Goal: Task Accomplishment & Management: Use online tool/utility

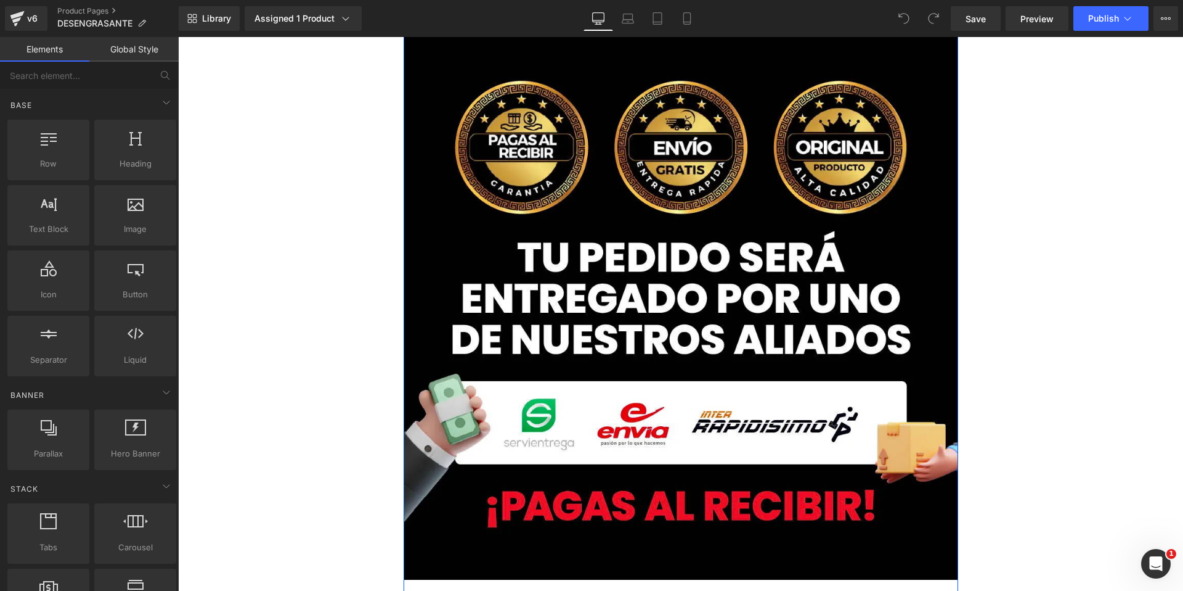
scroll to position [7252, 0]
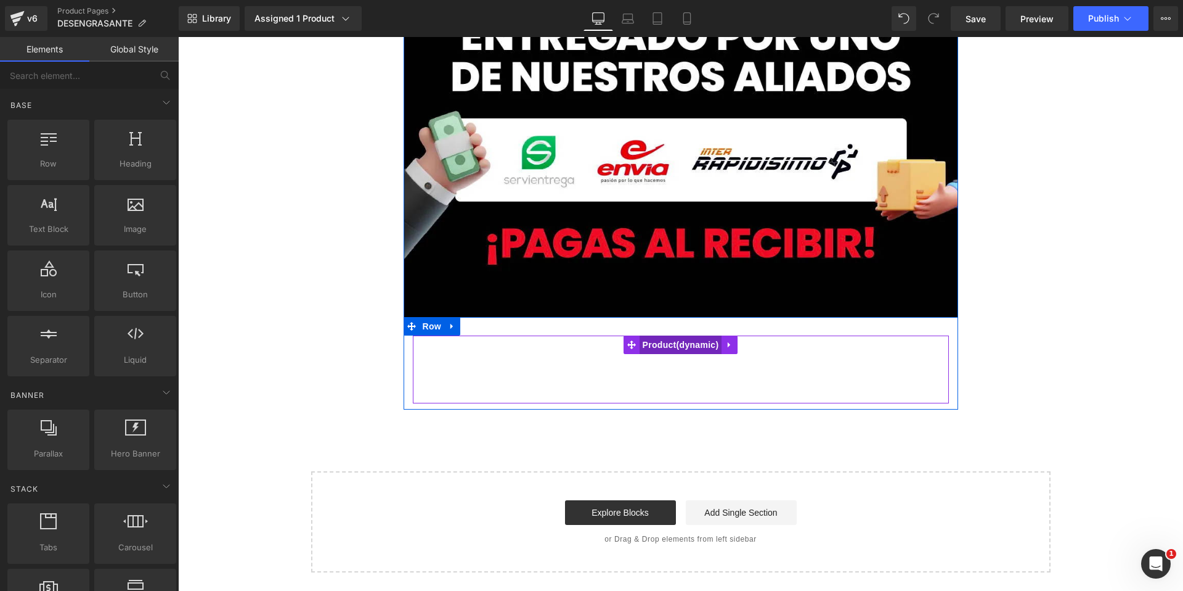
click at [687, 346] on span "Product" at bounding box center [681, 344] width 83 height 18
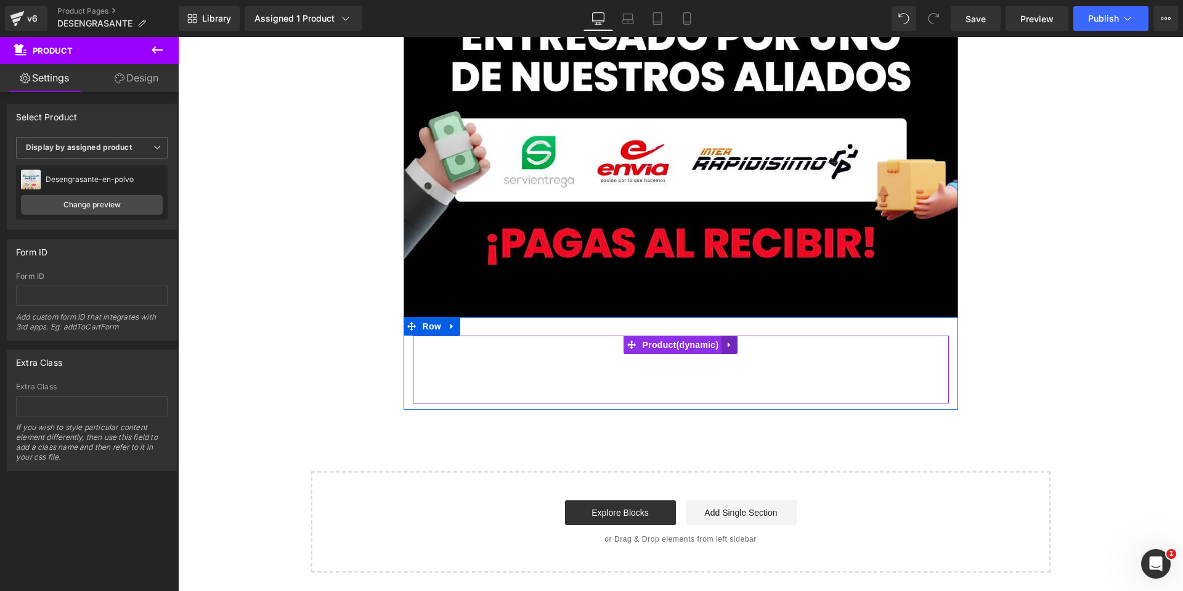
click at [731, 346] on icon at bounding box center [729, 344] width 9 height 9
click at [452, 327] on icon at bounding box center [452, 326] width 9 height 9
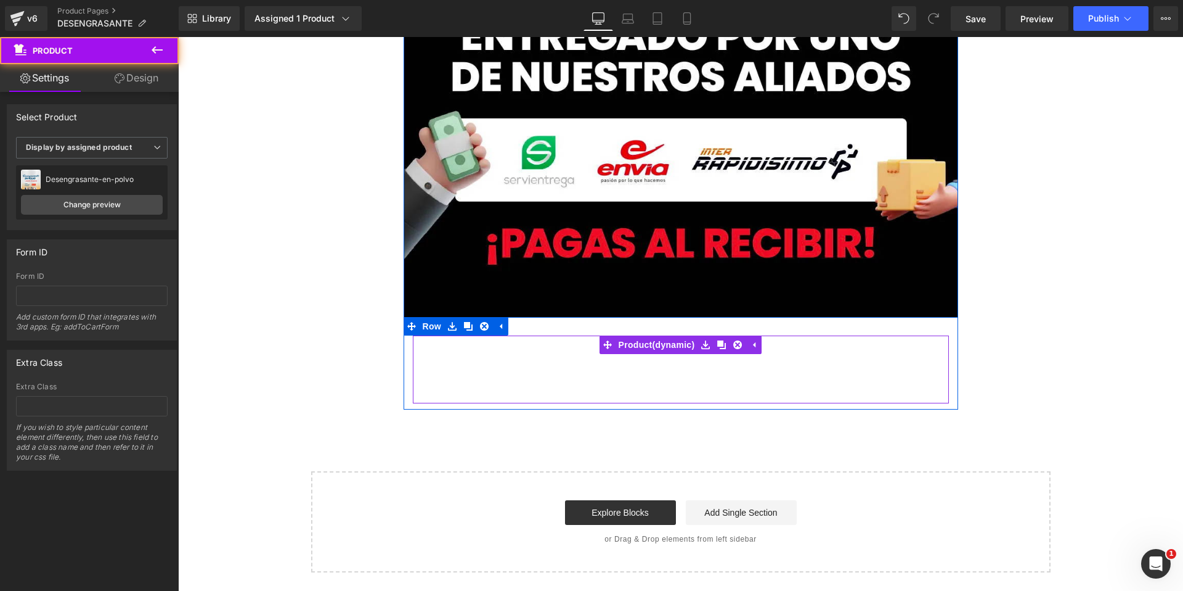
click at [442, 386] on div "Add To Cart (P) Cart Button Product" at bounding box center [681, 369] width 536 height 68
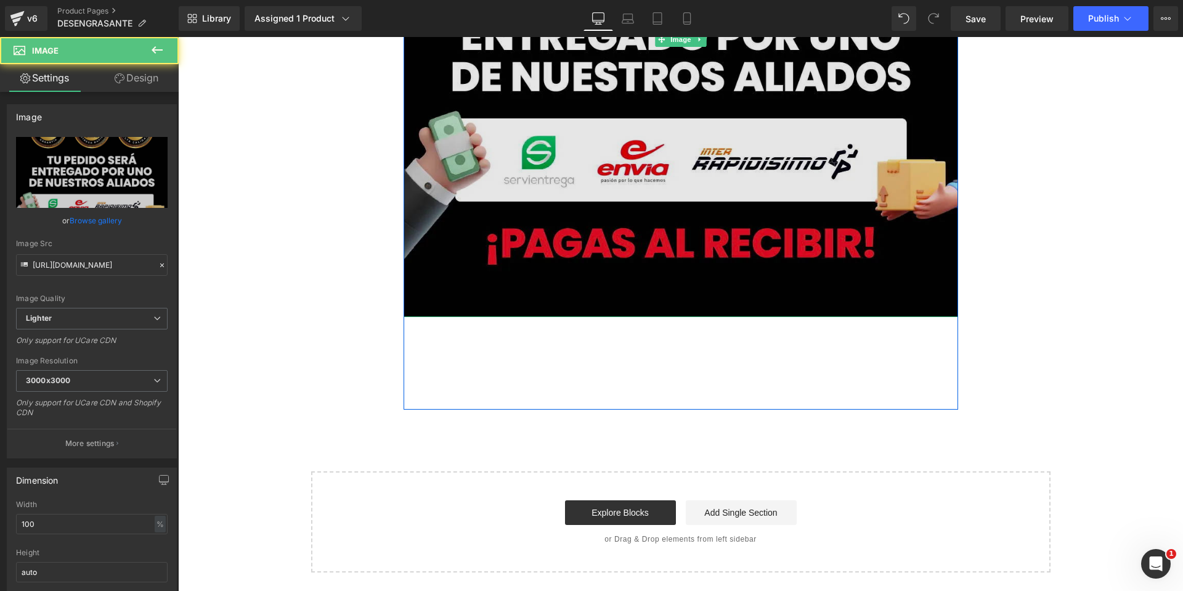
click at [685, 272] on img at bounding box center [681, 39] width 555 height 555
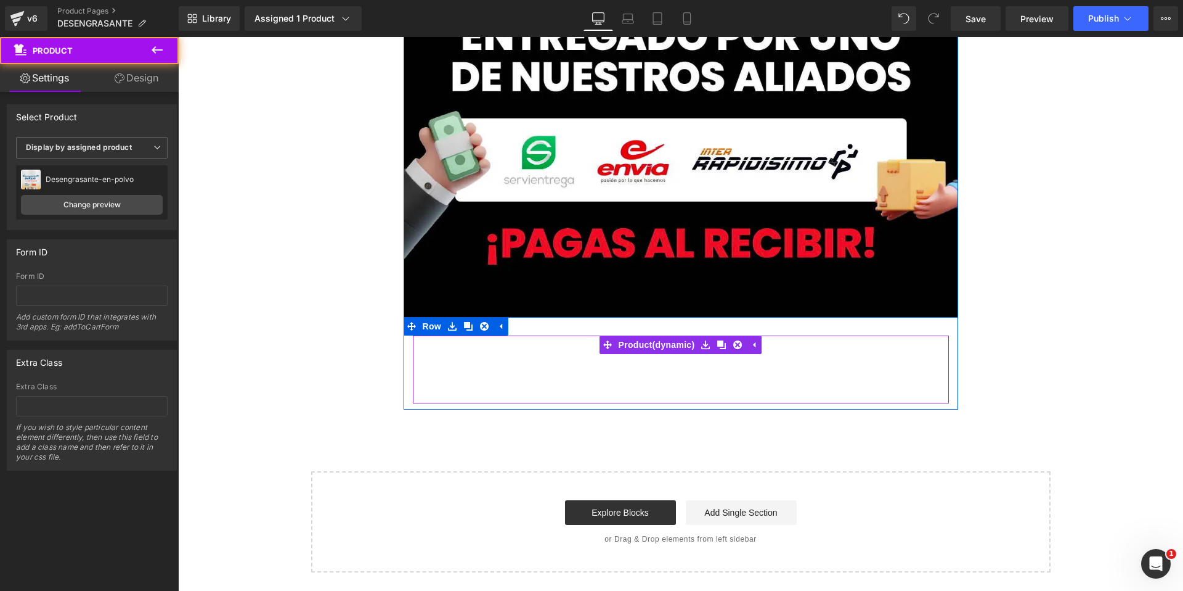
click at [538, 364] on div "Add To Cart (P) Cart Button" at bounding box center [681, 369] width 524 height 31
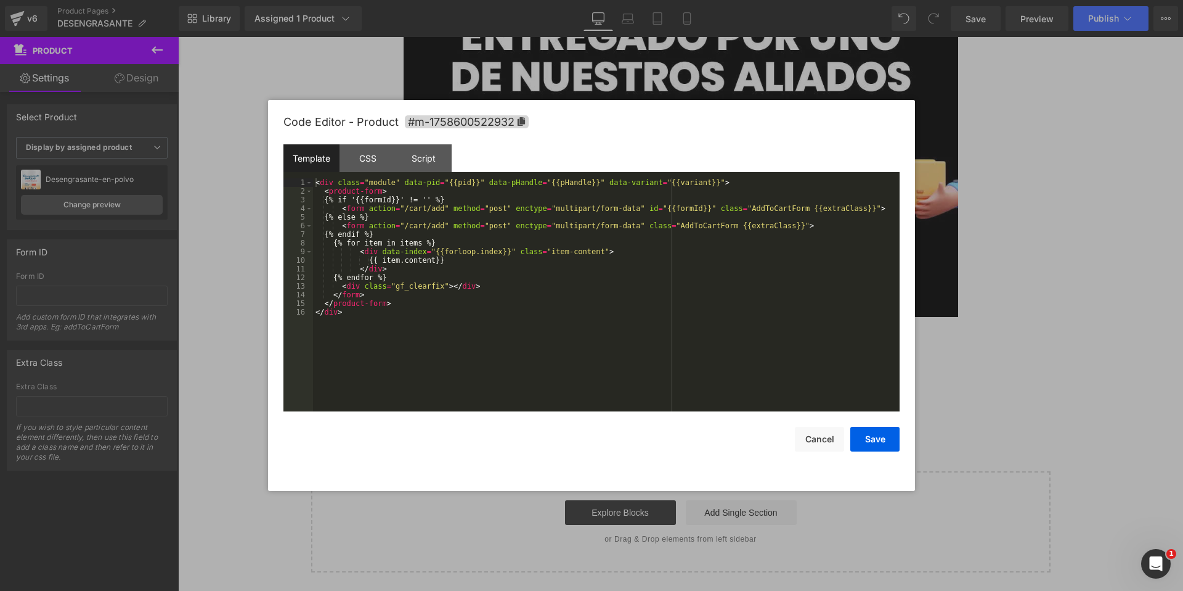
click at [533, 0] on div "Product You are previewing how the will restyle your page. You can not edit Ele…" at bounding box center [591, 0] width 1183 height 0
click at [518, 121] on icon at bounding box center [521, 121] width 7 height 9
click at [807, 442] on button "Cancel" at bounding box center [819, 439] width 49 height 25
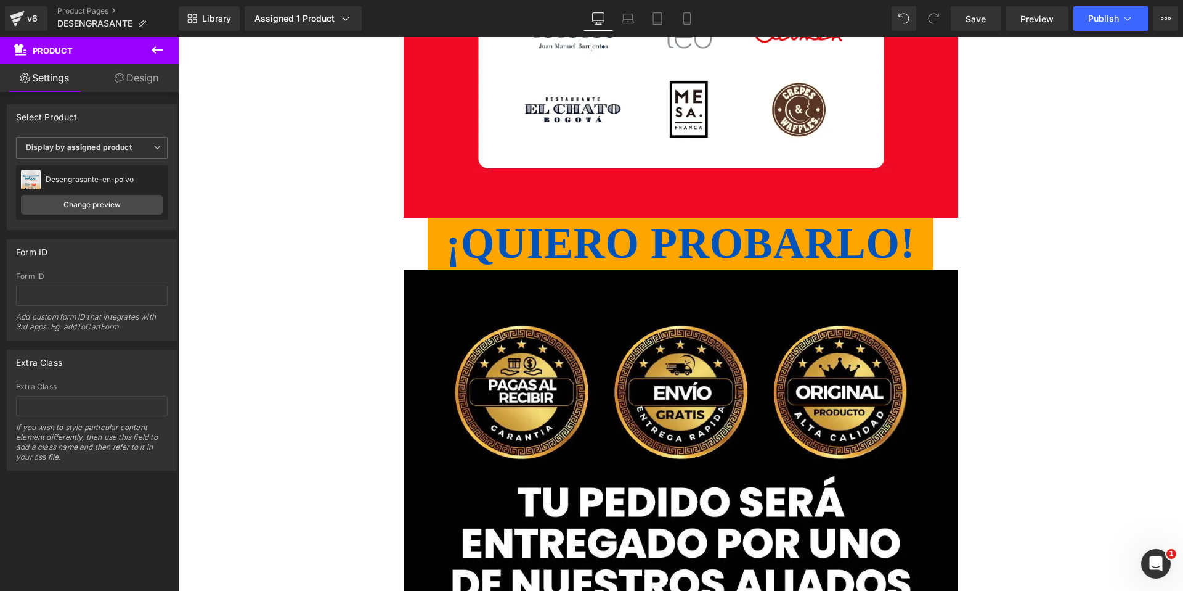
click at [579, 221] on link "¡QUIERO PROBARLO!" at bounding box center [680, 244] width 504 height 52
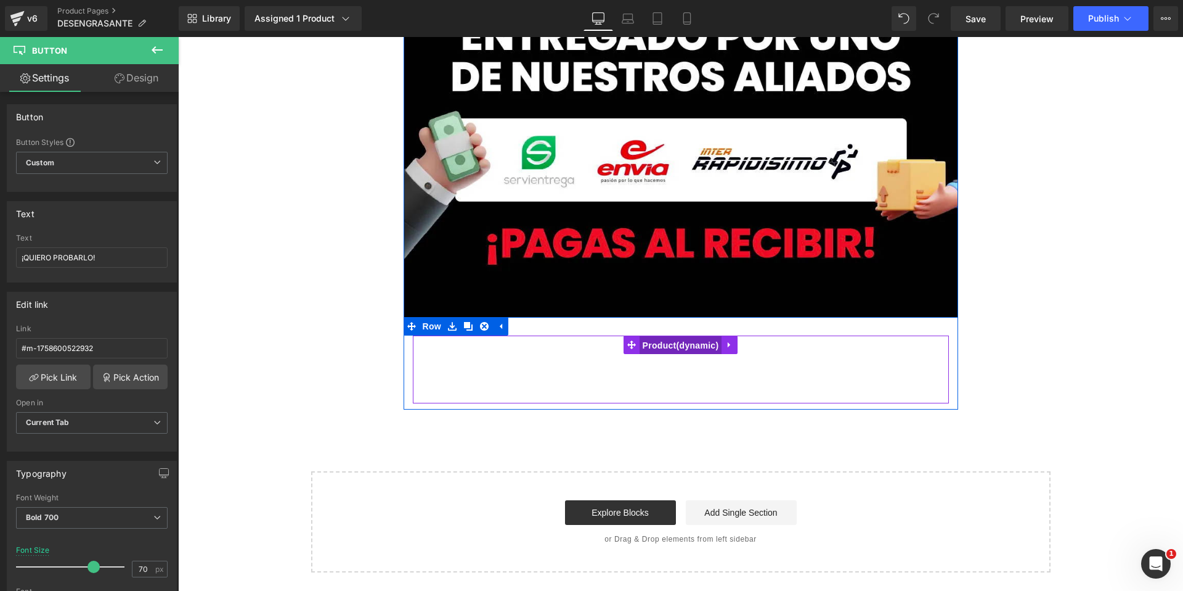
click at [685, 346] on span "Product" at bounding box center [681, 345] width 83 height 18
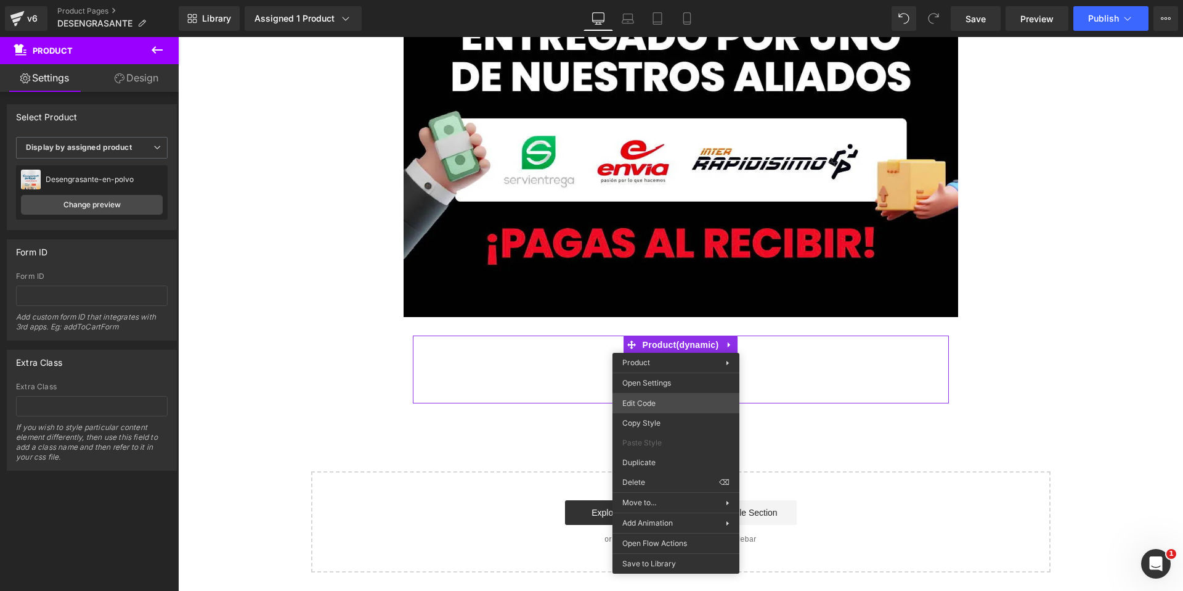
click at [647, 0] on div "Product You are previewing how the will restyle your page. You can not edit Ele…" at bounding box center [591, 0] width 1183 height 0
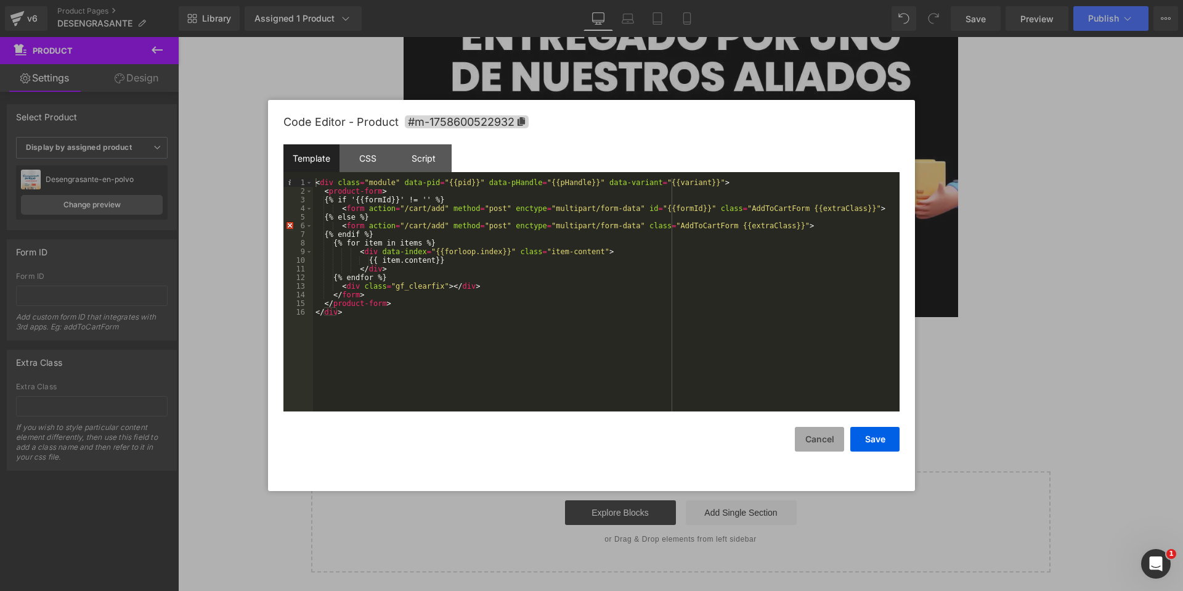
click at [827, 440] on button "Cancel" at bounding box center [819, 439] width 49 height 25
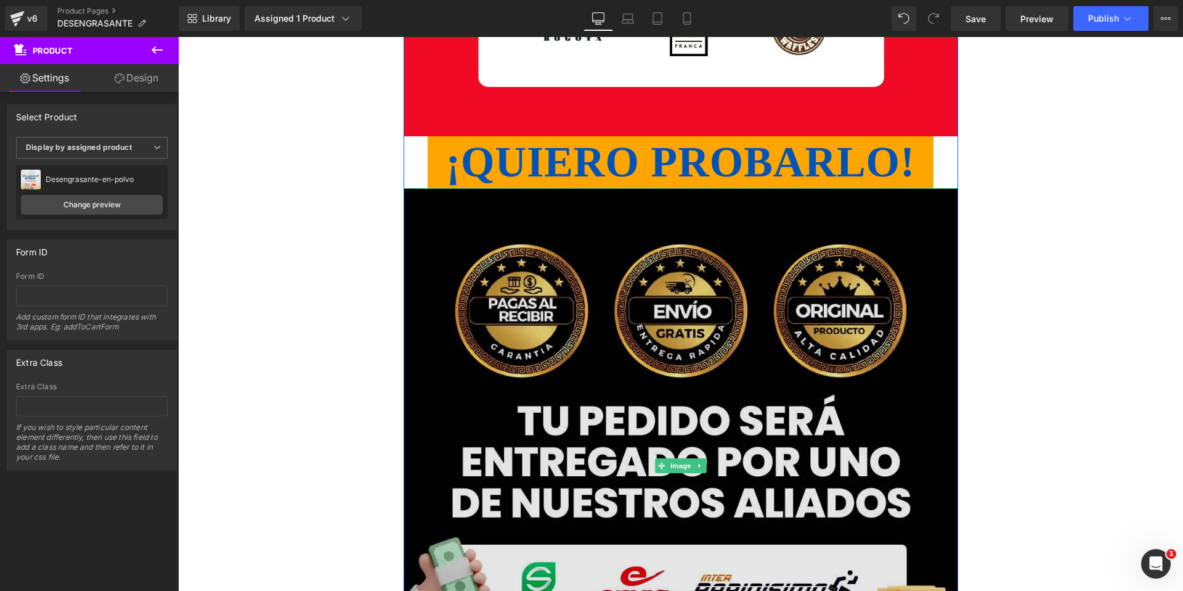
scroll to position [6821, 0]
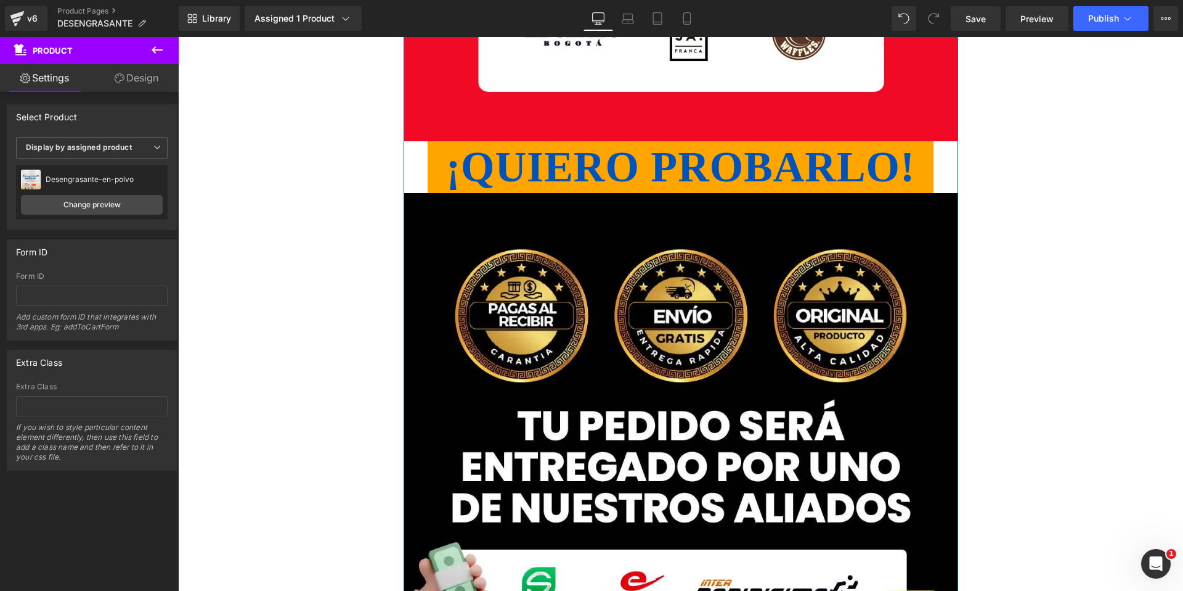
click at [681, 169] on div "¡QUIERO PROBARLO! Button" at bounding box center [681, 167] width 555 height 52
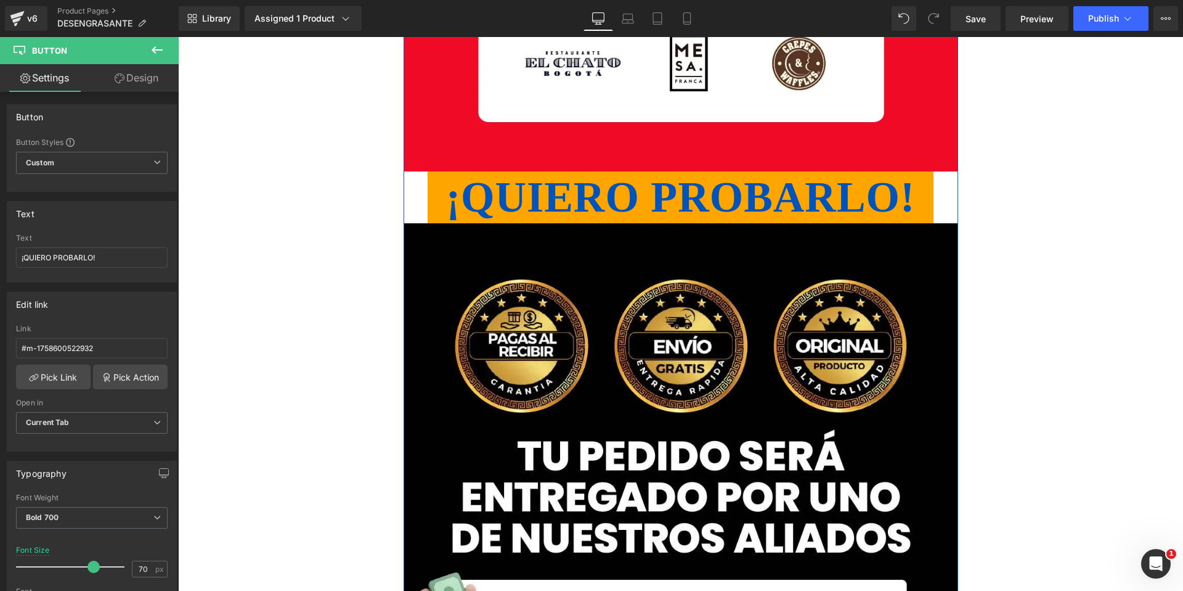
scroll to position [6788, 0]
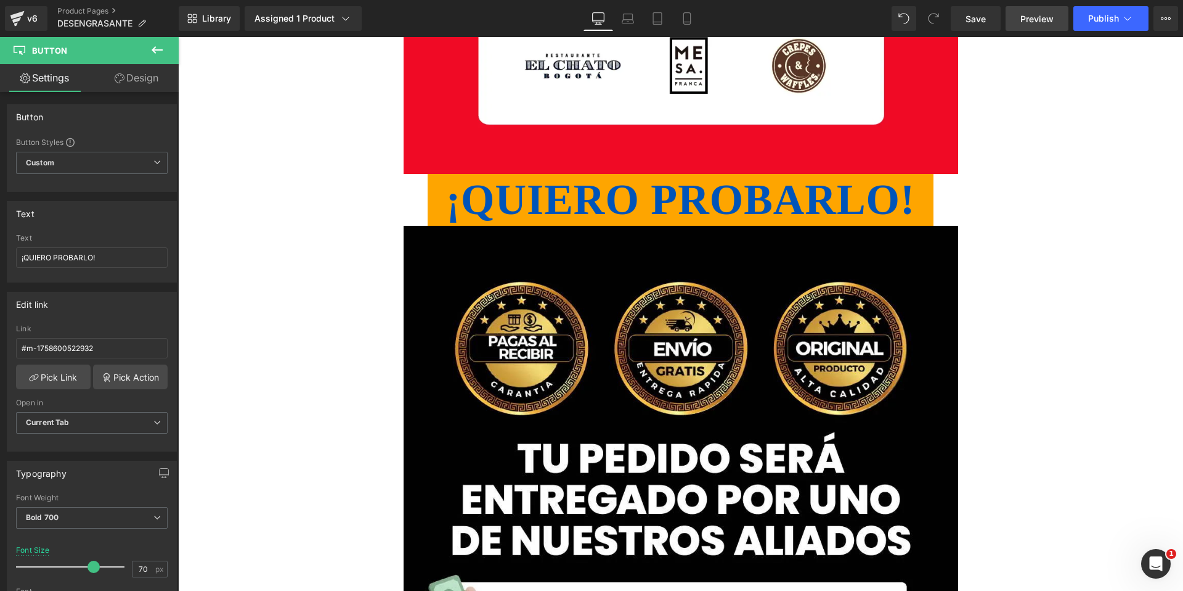
click at [1042, 18] on span "Preview" at bounding box center [1037, 18] width 33 height 13
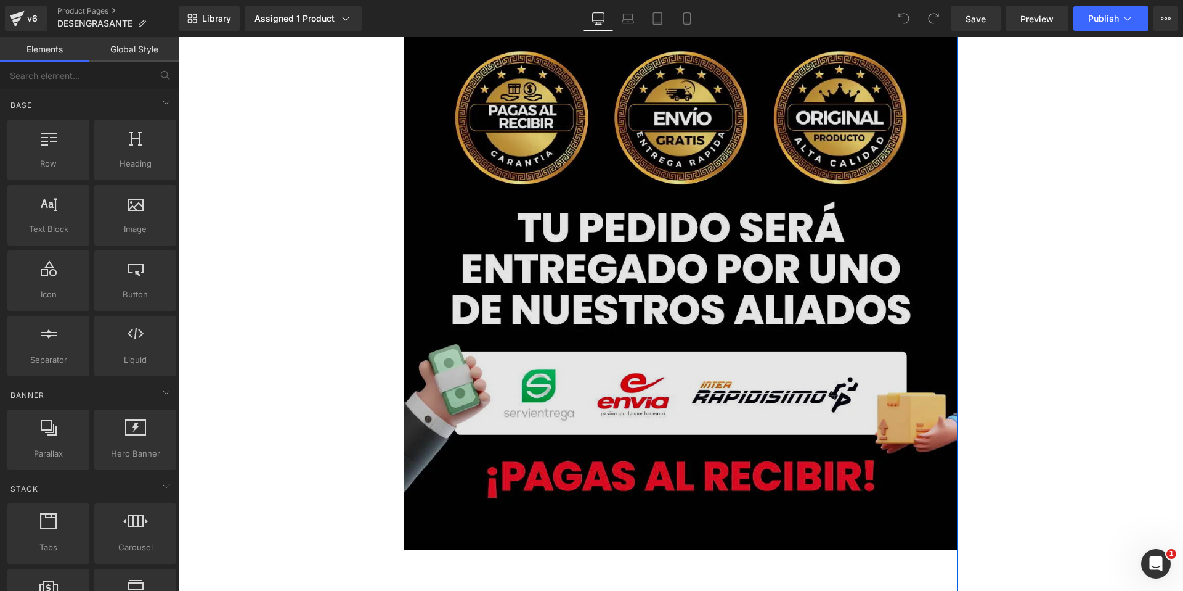
scroll to position [7252, 0]
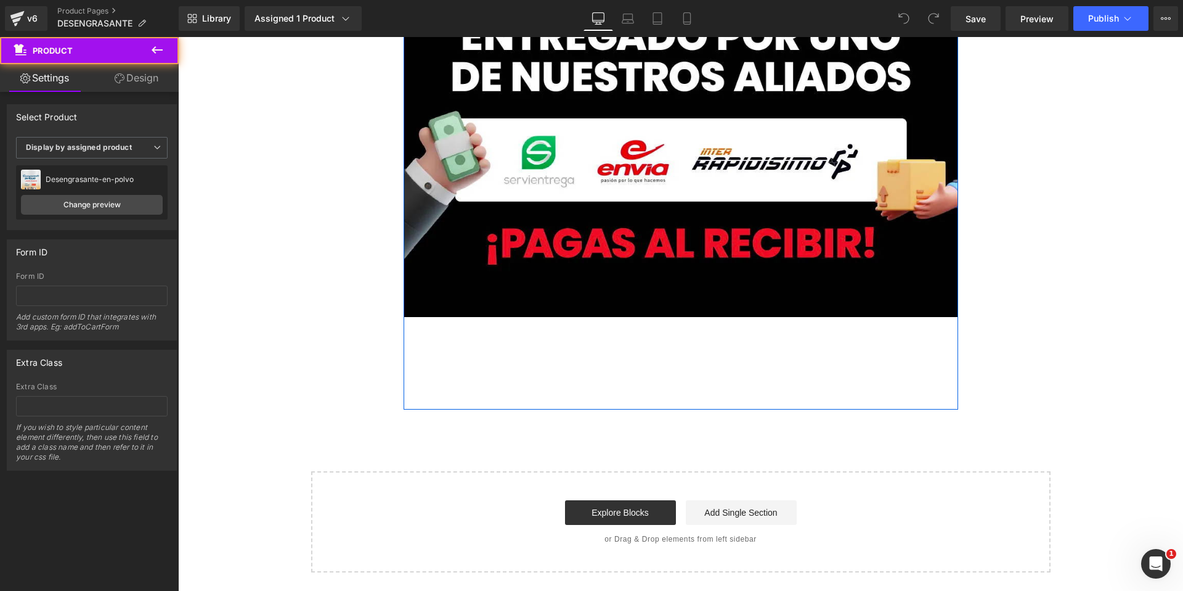
click at [623, 364] on div "Add To Cart (P) Cart Button" at bounding box center [681, 369] width 524 height 31
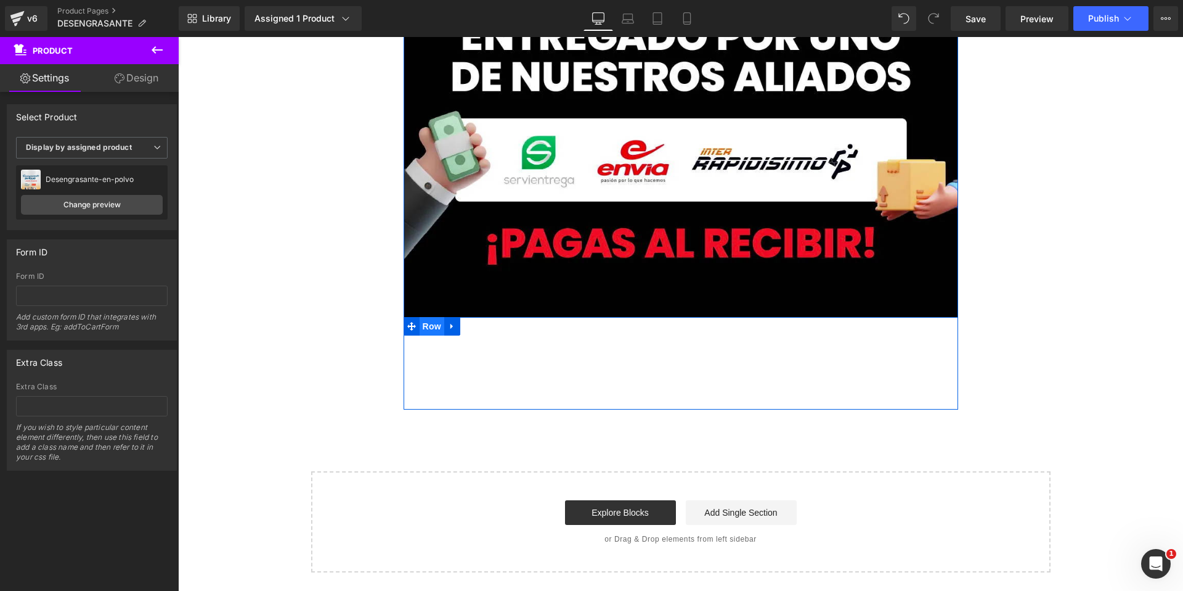
click at [423, 324] on span "Row" at bounding box center [432, 326] width 25 height 18
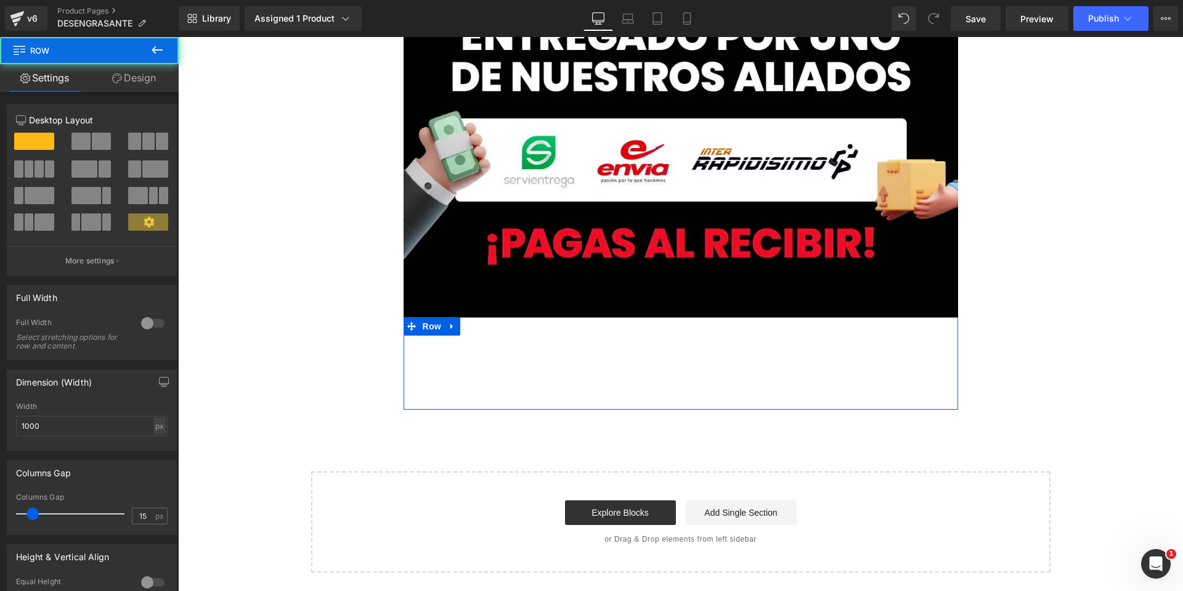
click at [133, 84] on link "Design" at bounding box center [133, 78] width 89 height 28
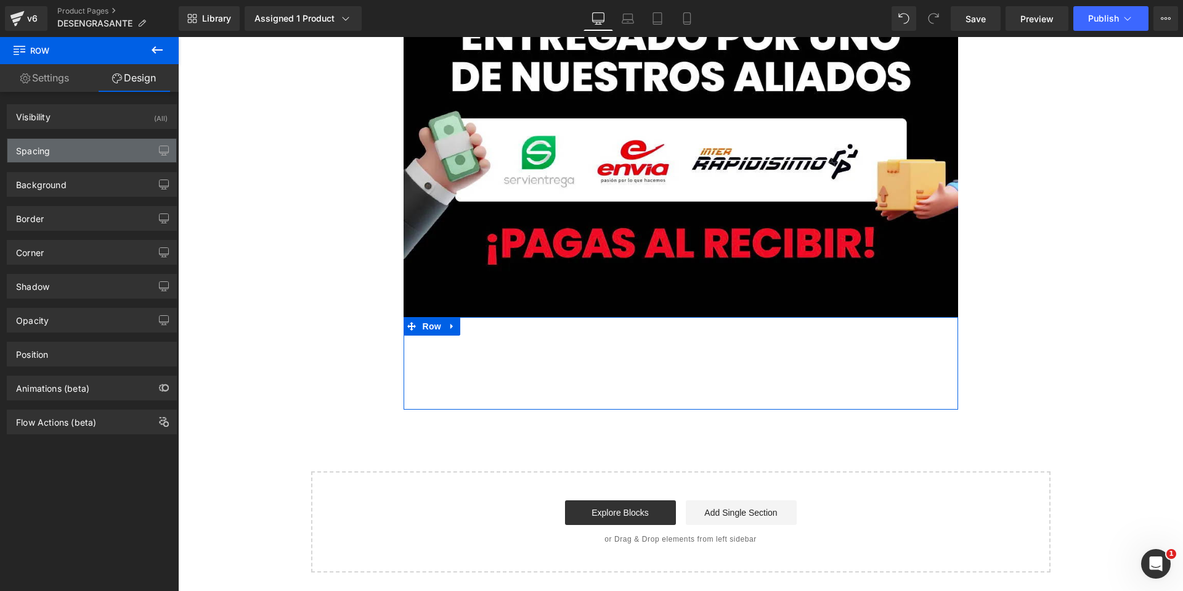
click at [81, 152] on div "Spacing" at bounding box center [91, 150] width 169 height 23
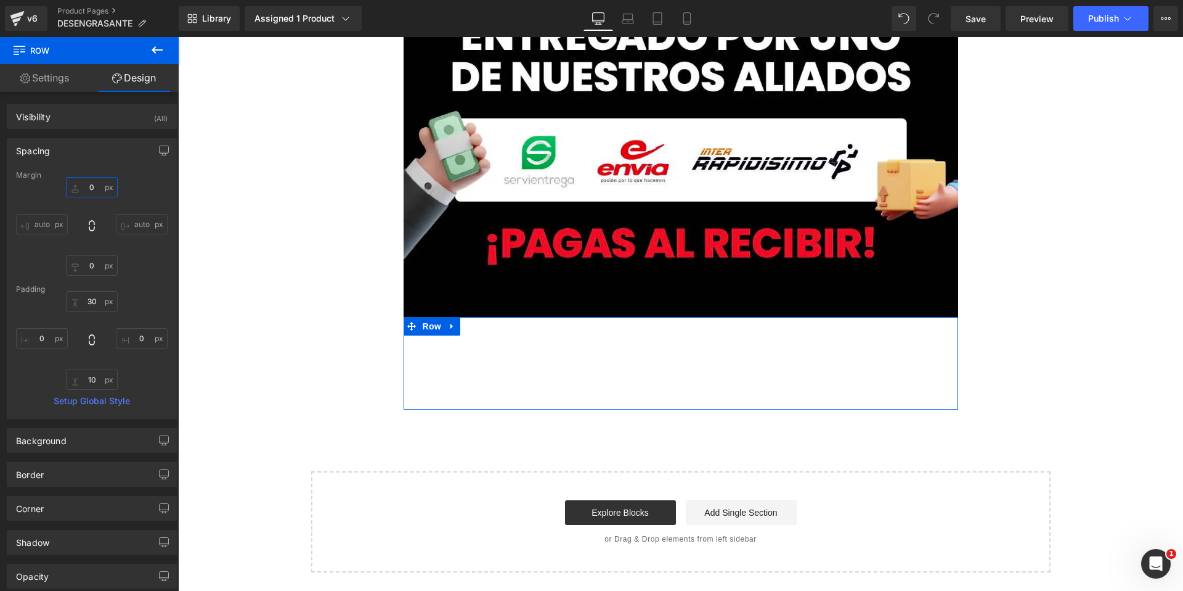
click at [88, 187] on input "0" at bounding box center [92, 187] width 52 height 20
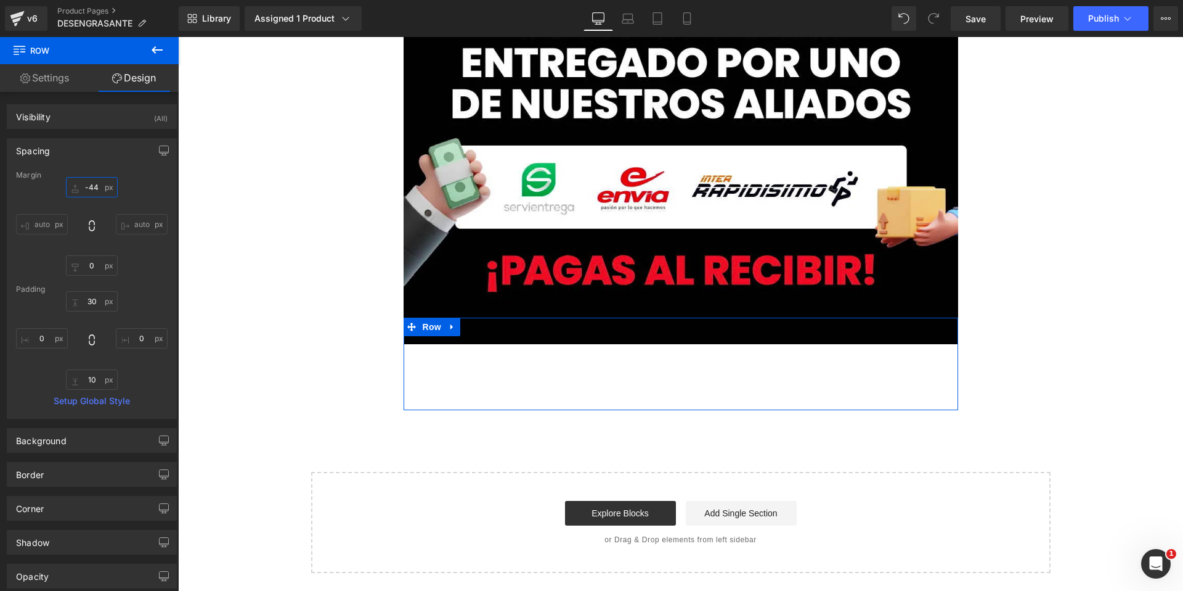
type input "-45"
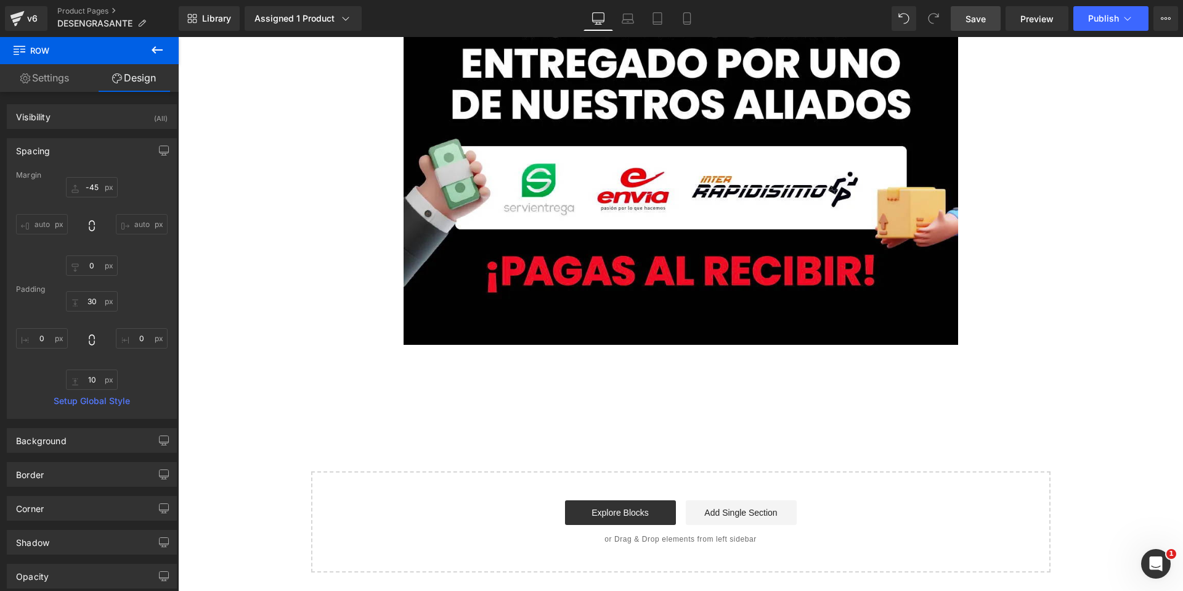
click at [972, 17] on span "Save" at bounding box center [976, 18] width 20 height 13
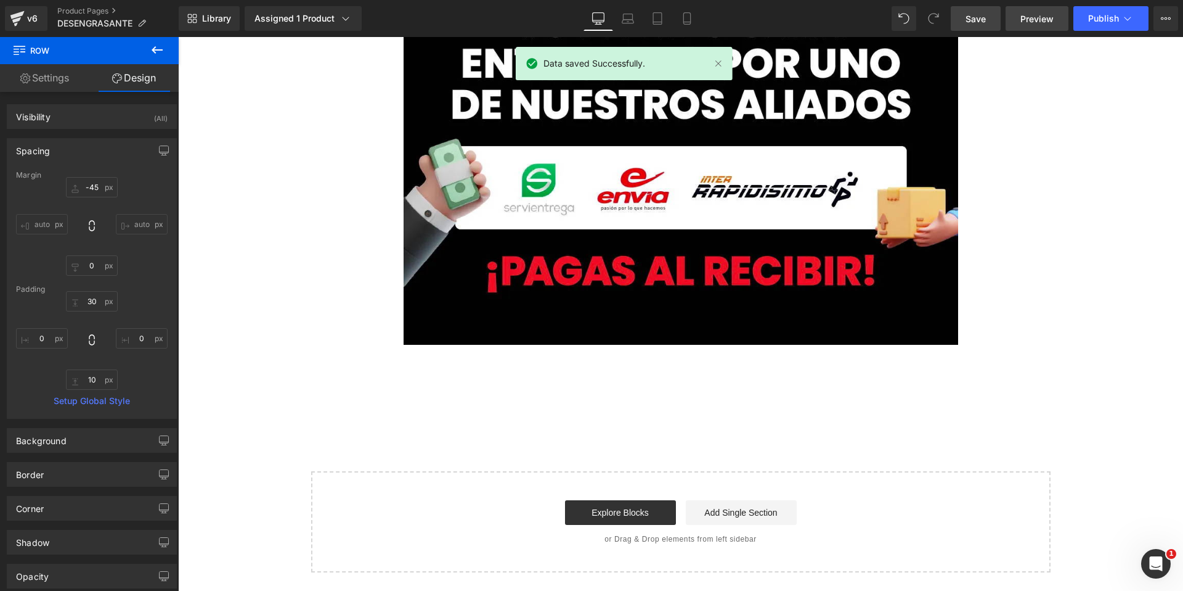
click at [1046, 23] on span "Preview" at bounding box center [1037, 18] width 33 height 13
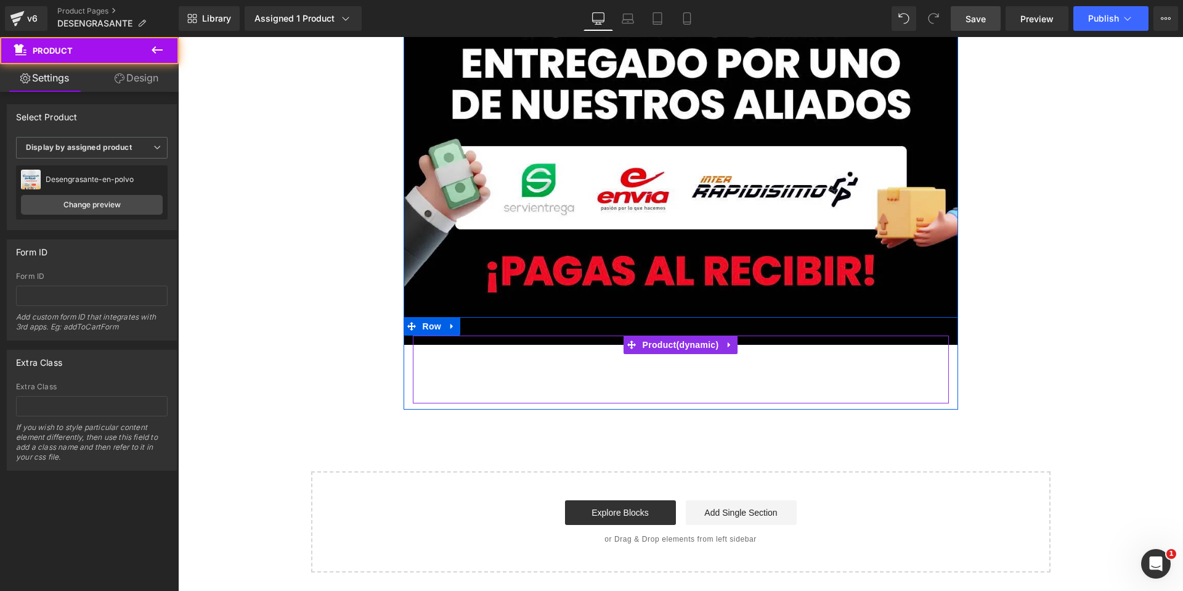
click at [542, 364] on div "Add To Cart (P) Cart Button" at bounding box center [681, 369] width 524 height 31
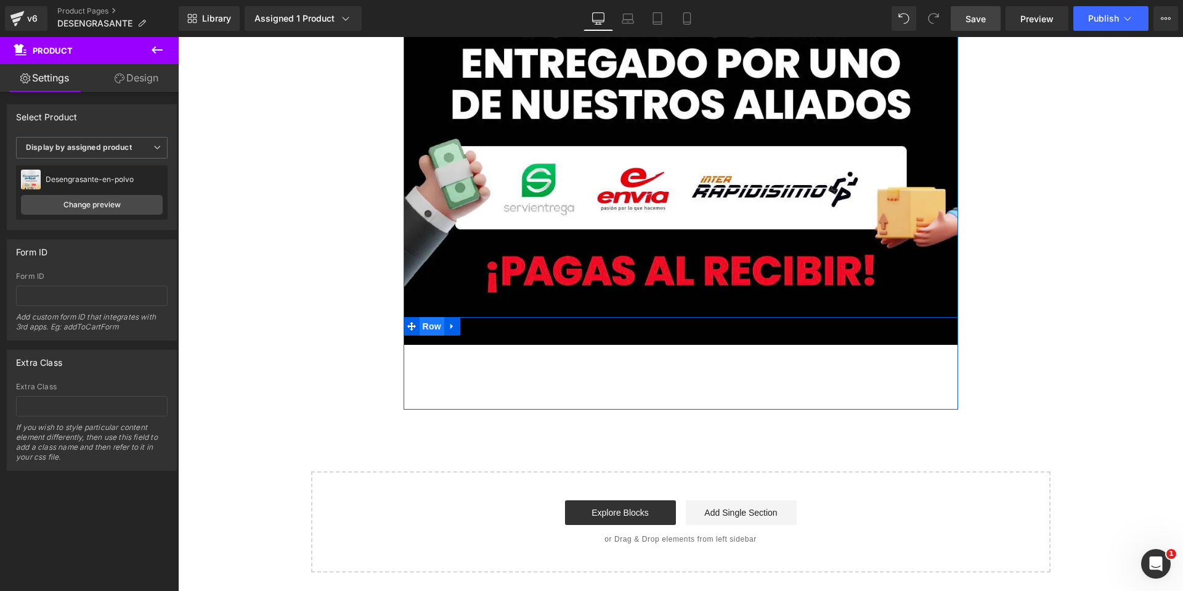
click at [431, 326] on span "Row" at bounding box center [432, 326] width 25 height 18
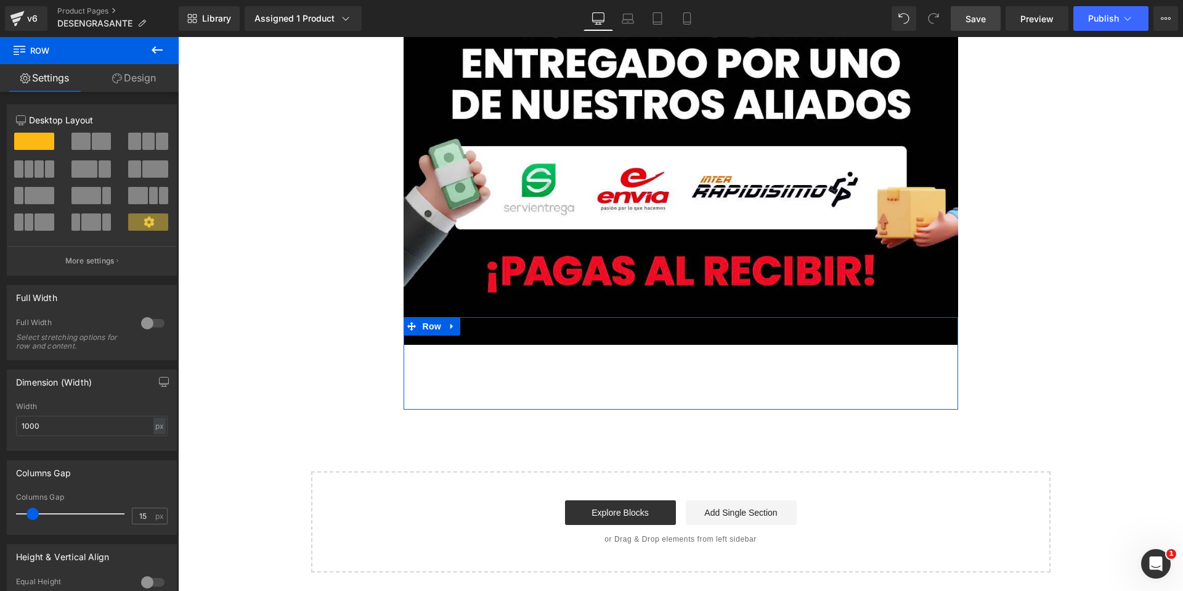
click at [140, 75] on link "Design" at bounding box center [133, 78] width 89 height 28
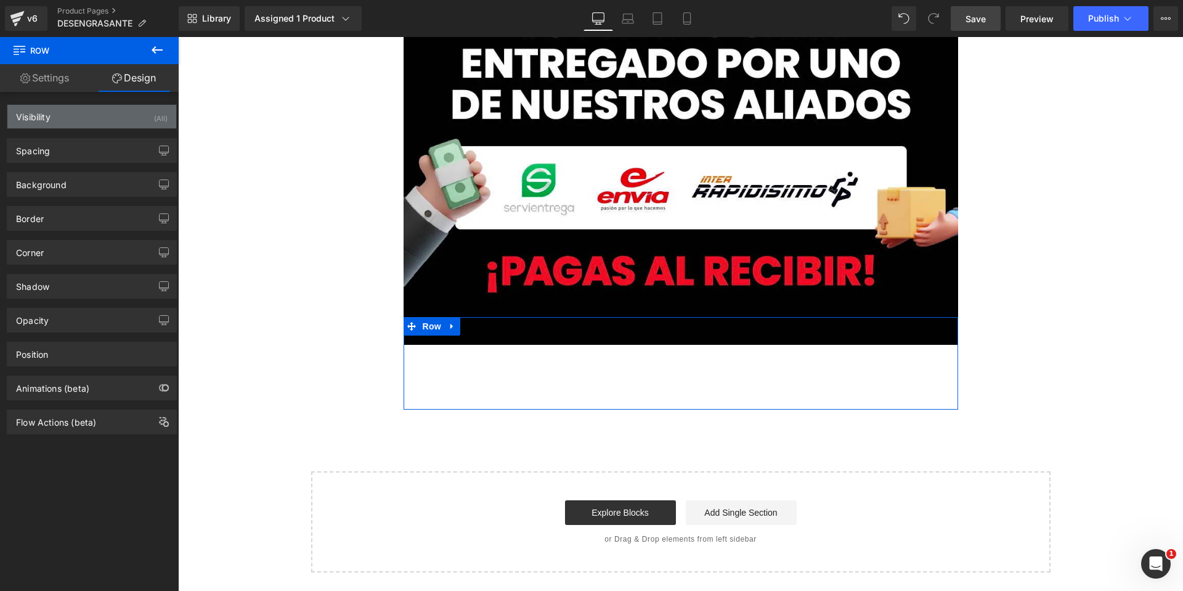
click at [107, 122] on div "Visibility (All)" at bounding box center [91, 116] width 169 height 23
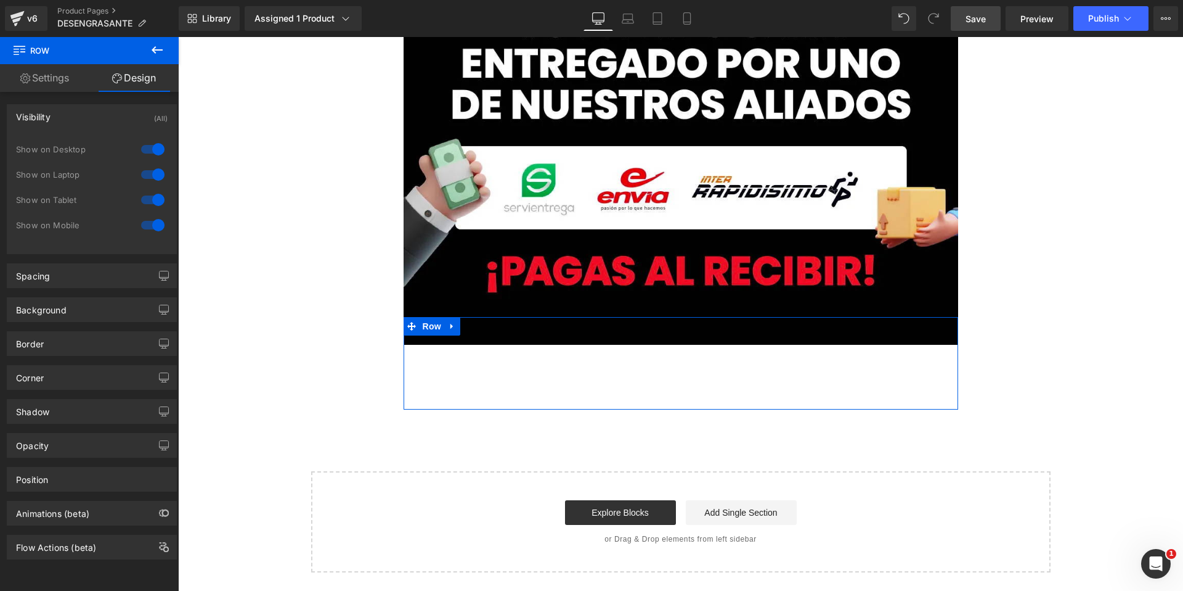
drag, startPoint x: 131, startPoint y: 74, endPoint x: 121, endPoint y: 78, distance: 11.3
click at [131, 74] on link "Design" at bounding box center [133, 78] width 89 height 28
click at [71, 84] on link "Settings" at bounding box center [44, 78] width 89 height 28
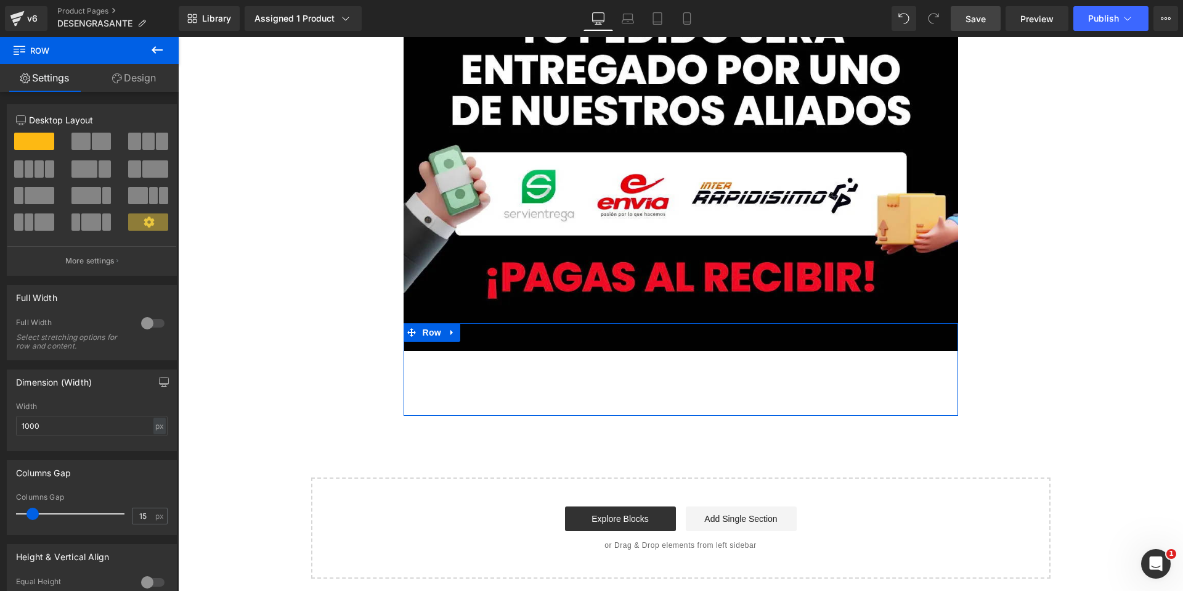
click at [133, 76] on link "Design" at bounding box center [133, 78] width 89 height 28
type input "-45"
type input "0"
type input "30"
type input "0"
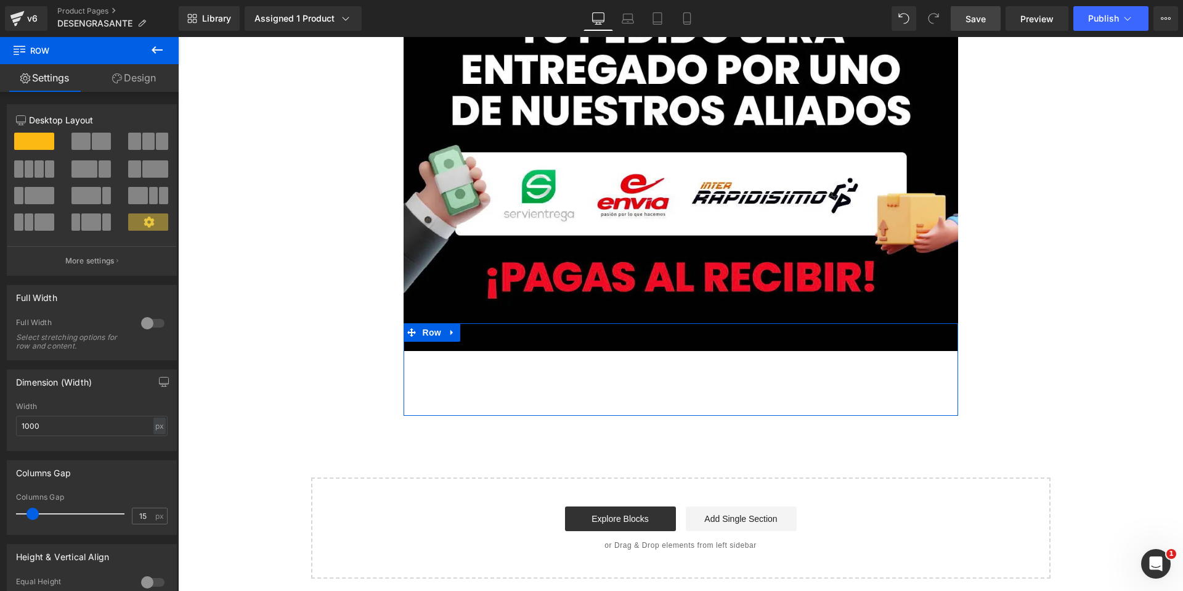
type input "10"
type input "0"
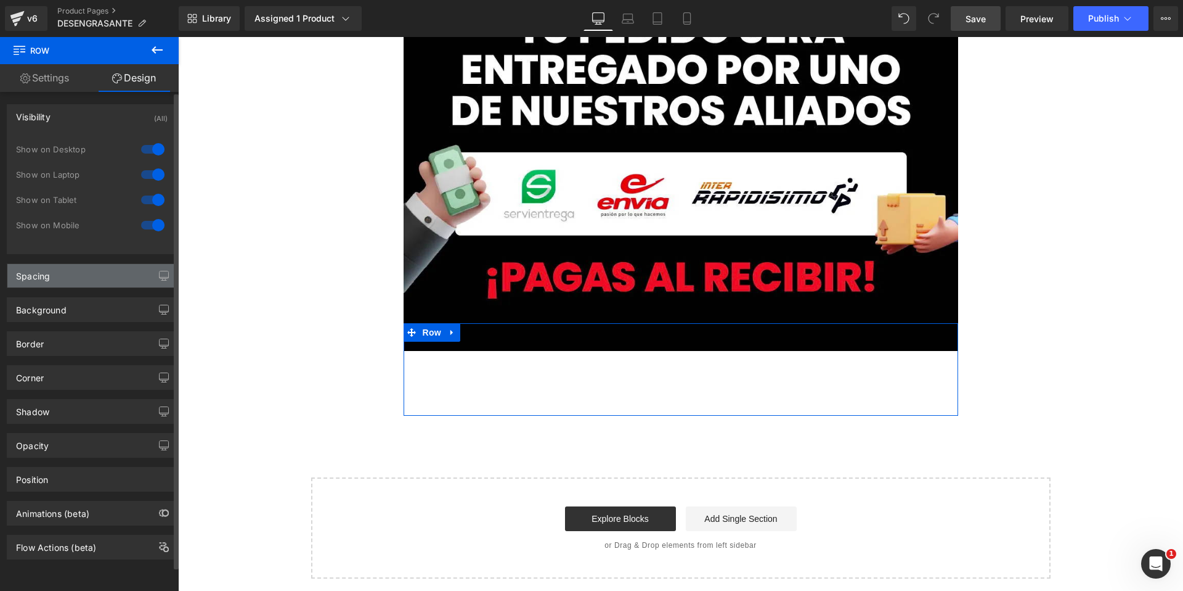
click at [96, 276] on div "Spacing" at bounding box center [91, 275] width 169 height 23
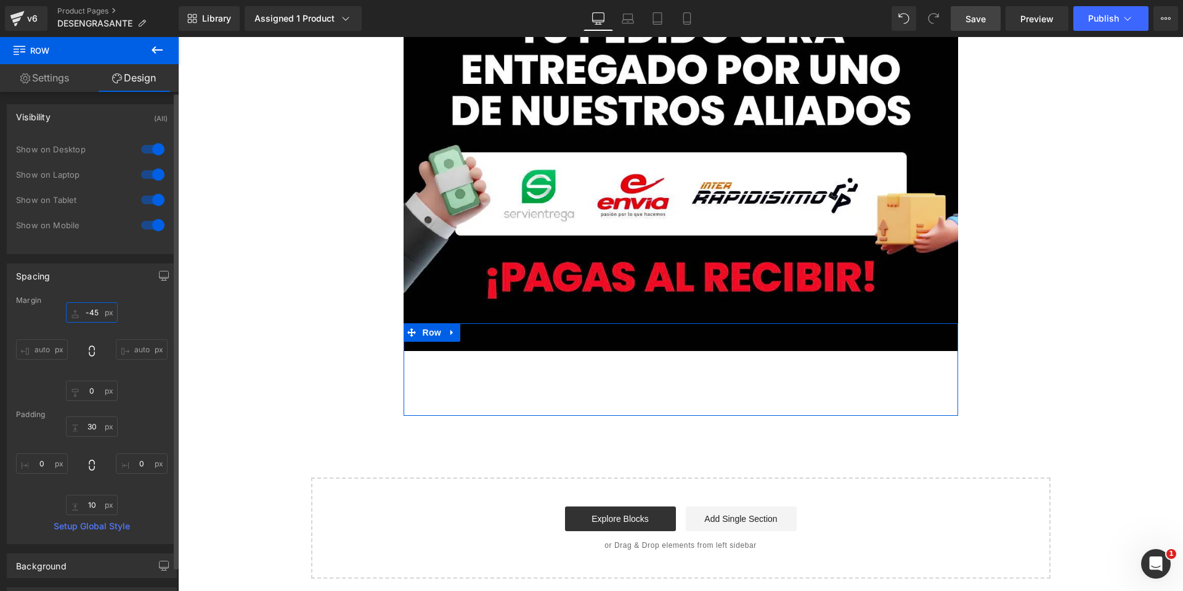
click at [91, 318] on input "-45" at bounding box center [92, 312] width 52 height 20
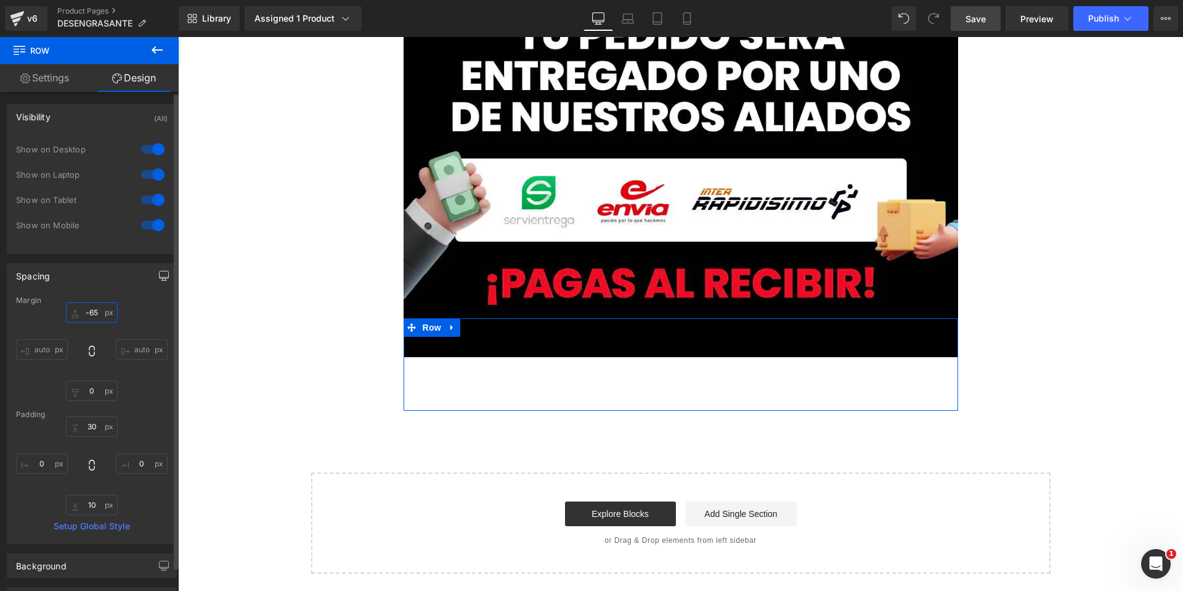
type input "-66"
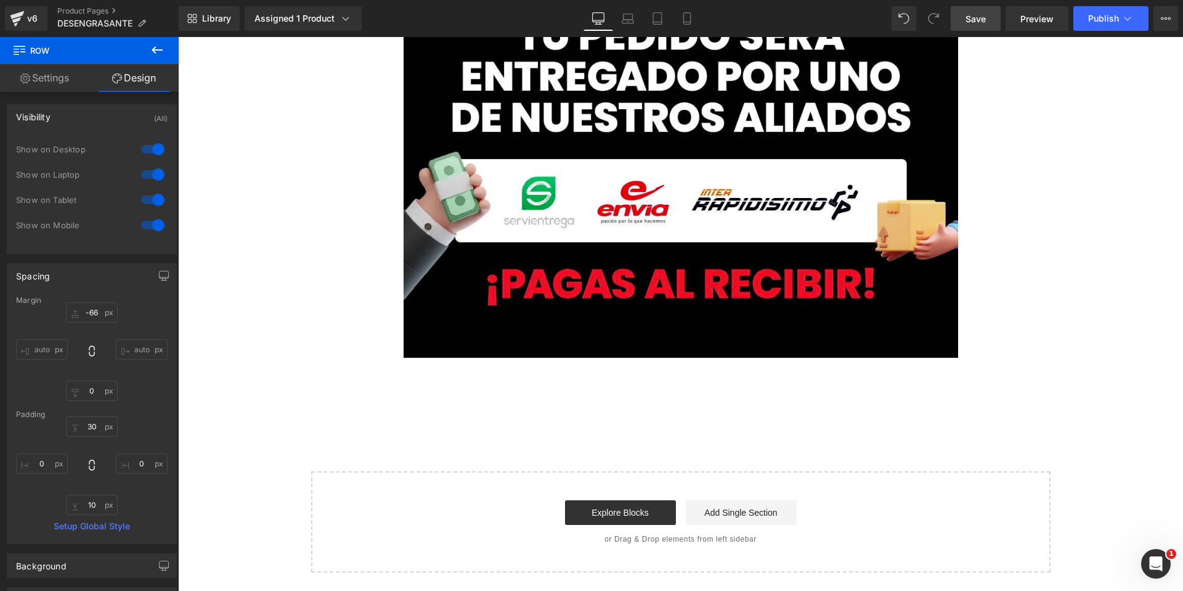
click at [971, 14] on span "Save" at bounding box center [976, 18] width 20 height 13
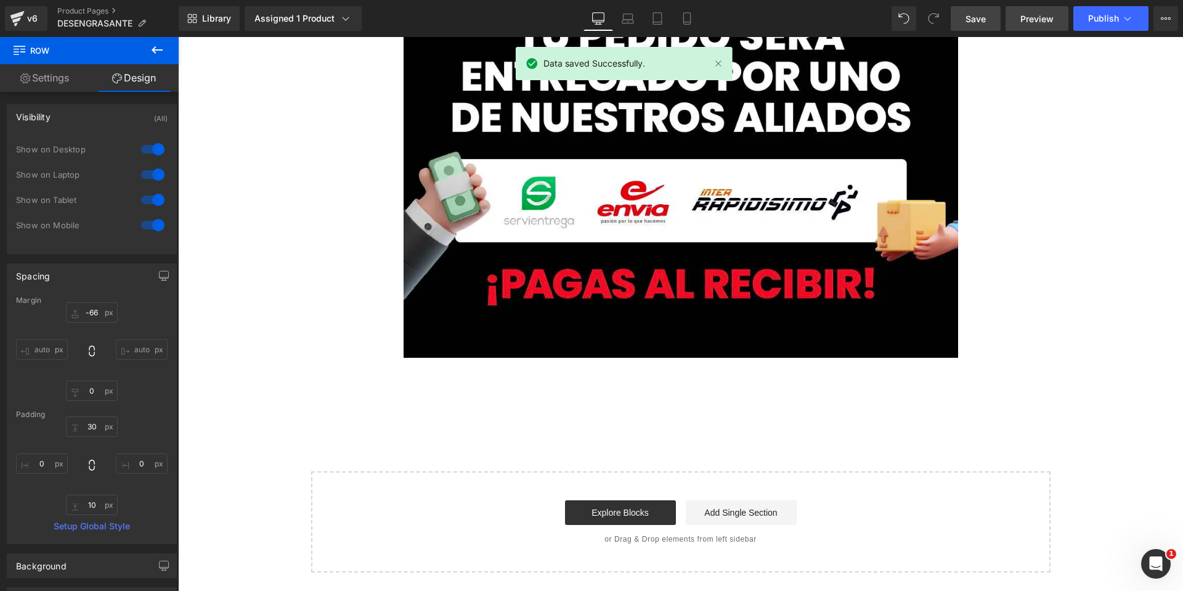
click at [1045, 27] on link "Preview" at bounding box center [1037, 18] width 63 height 25
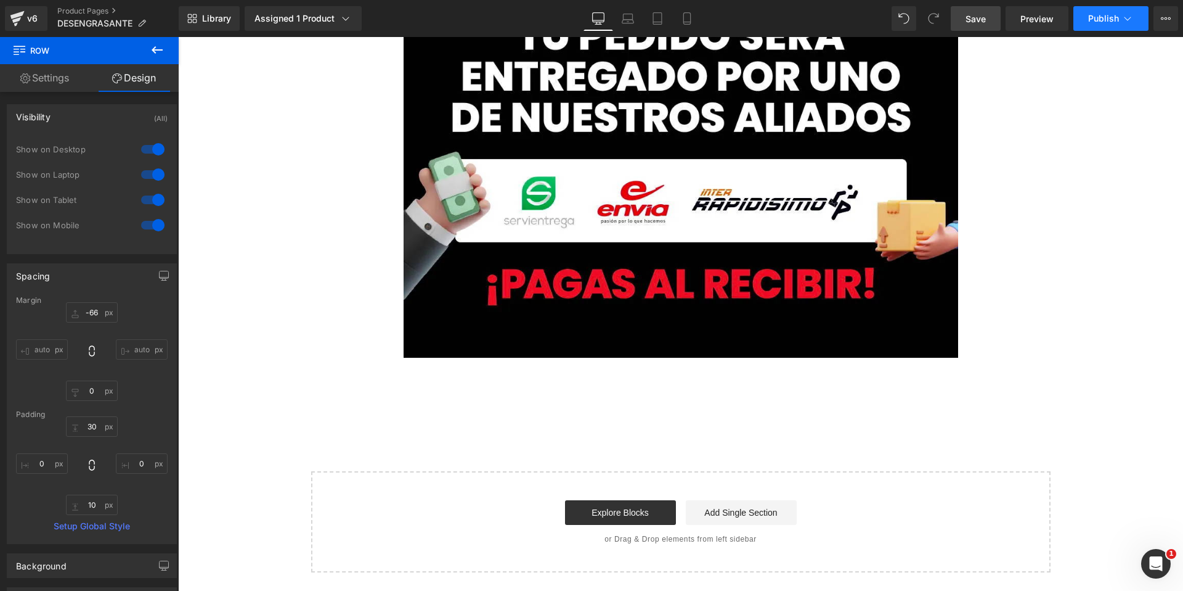
click at [1097, 21] on span "Publish" at bounding box center [1104, 19] width 31 height 10
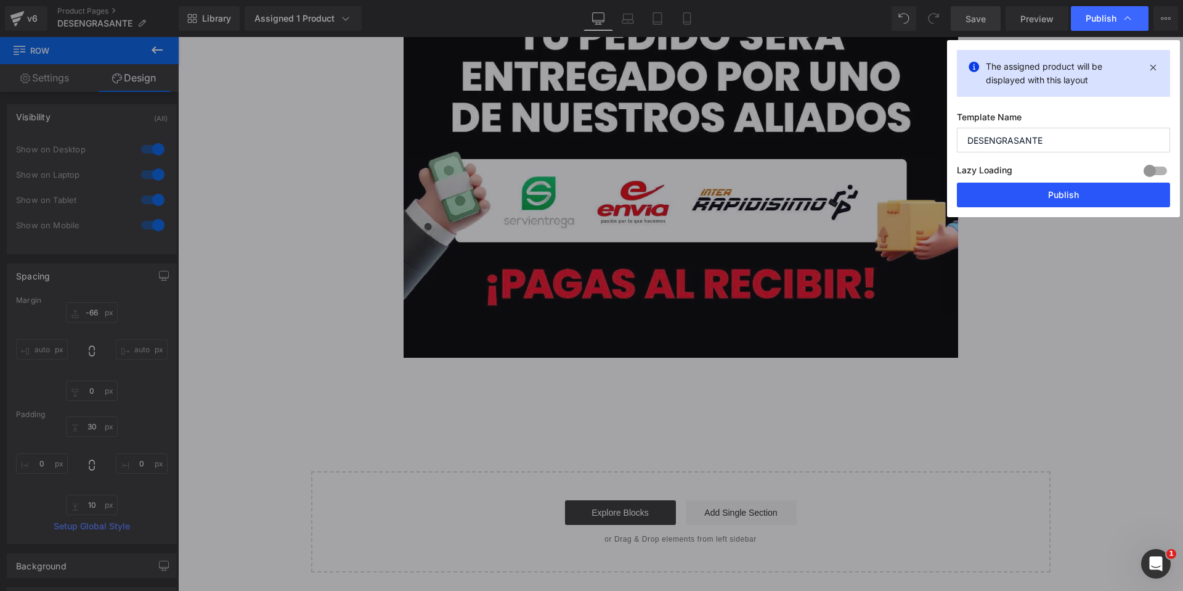
click at [1037, 196] on button "Publish" at bounding box center [1063, 194] width 213 height 25
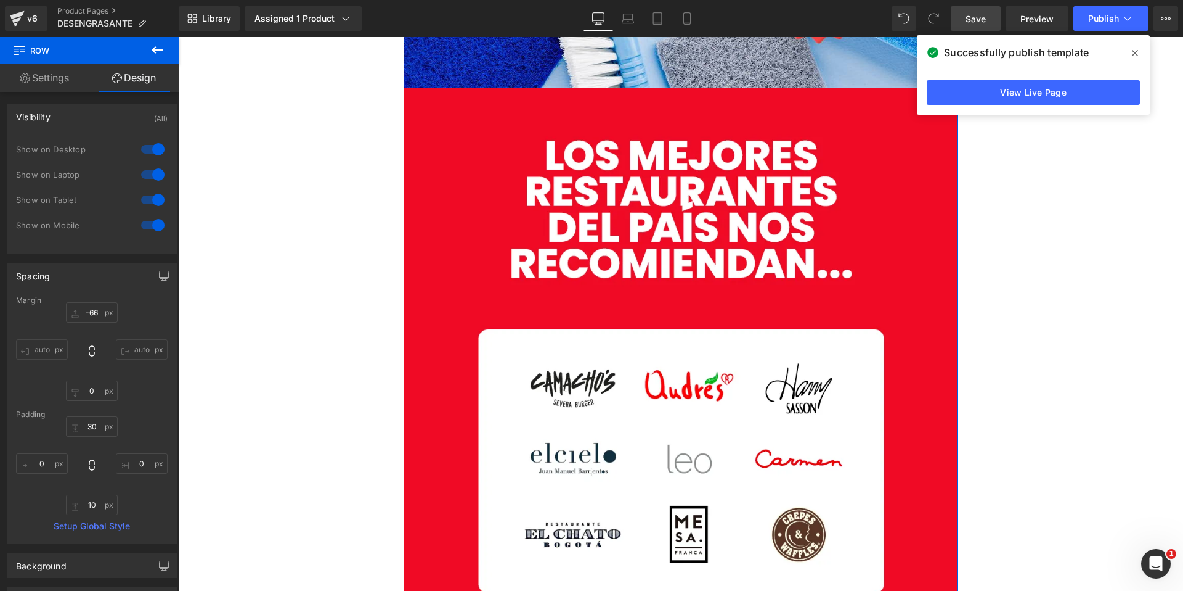
scroll to position [6307, 0]
